Goal: Navigation & Orientation: Find specific page/section

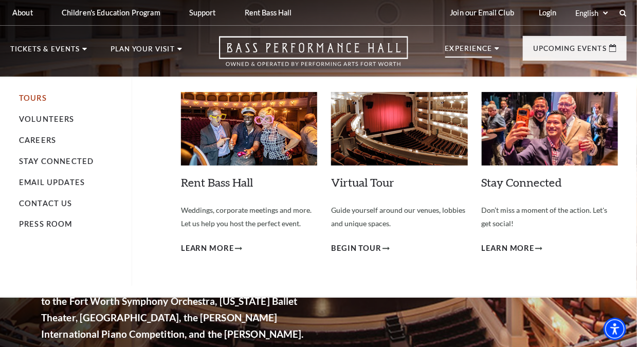
click at [31, 100] on link "Tours" at bounding box center [33, 98] width 28 height 9
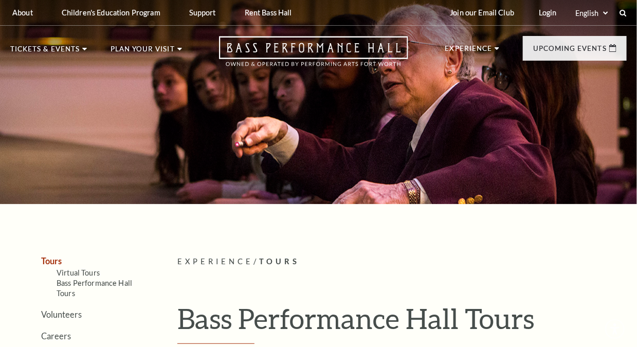
click at [70, 50] on p "Tickets & Events" at bounding box center [44, 52] width 69 height 12
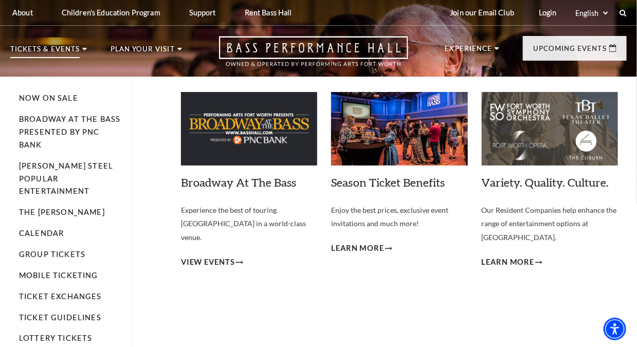
click at [47, 49] on p "Tickets & Events" at bounding box center [44, 52] width 69 height 12
click at [48, 96] on link "Now On Sale" at bounding box center [48, 98] width 59 height 9
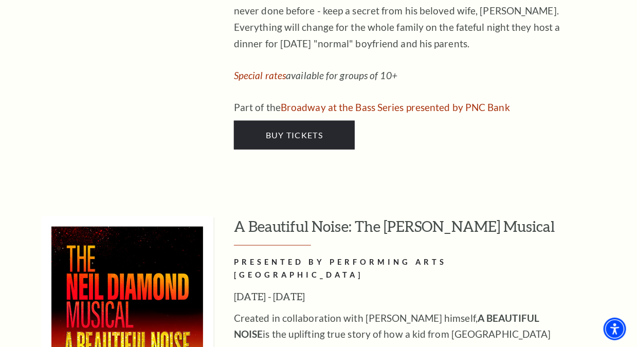
scroll to position [1804, 0]
